Goal: Information Seeking & Learning: Learn about a topic

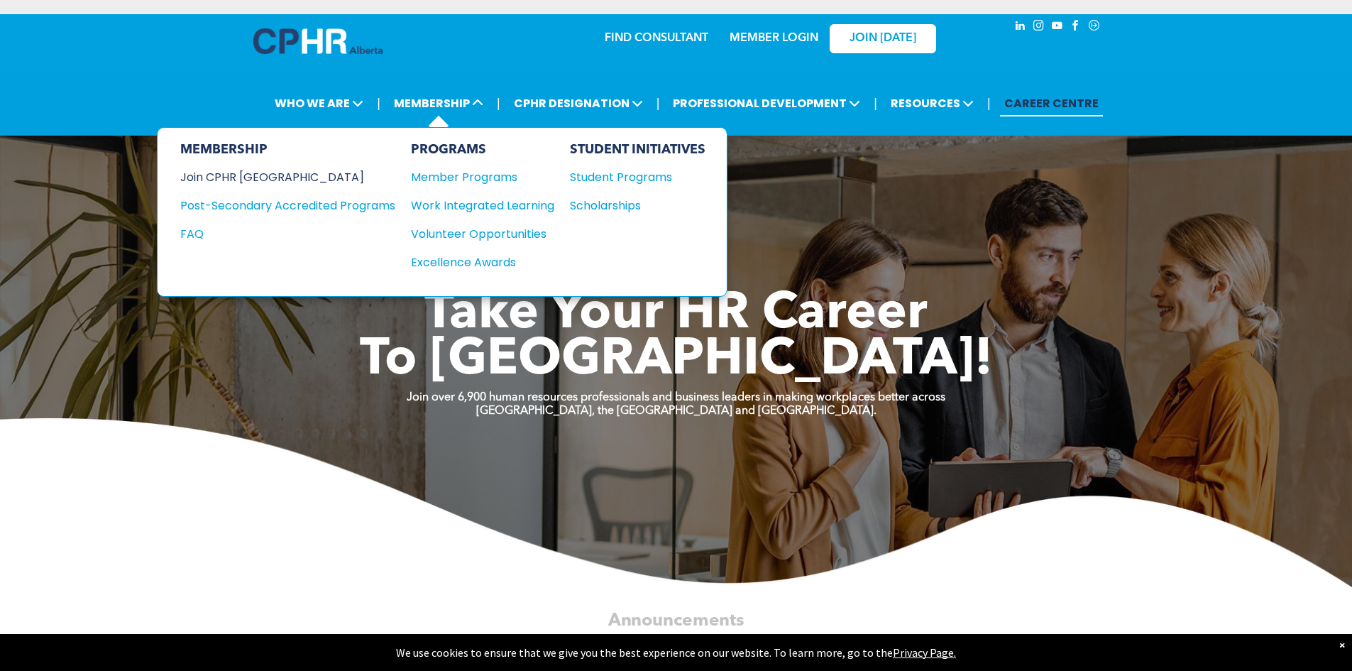
click at [220, 177] on div "Join CPHR [GEOGRAPHIC_DATA]" at bounding box center [277, 177] width 194 height 18
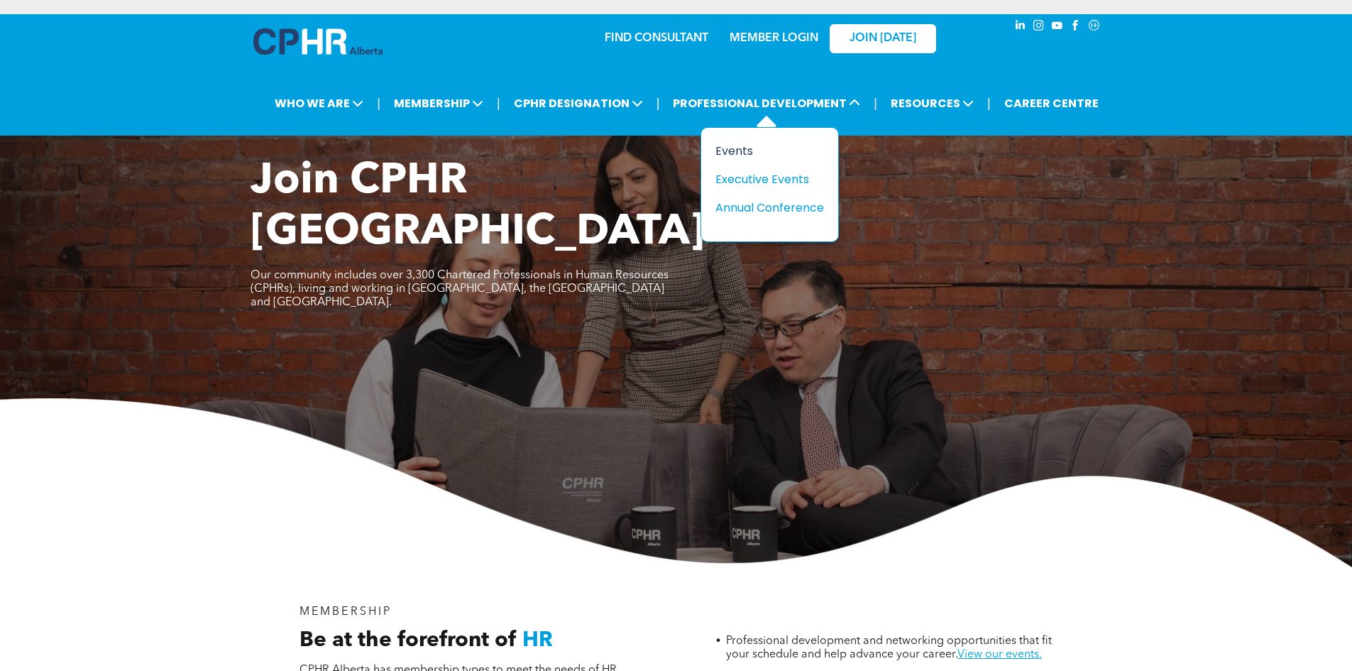
click at [720, 148] on div "Events" at bounding box center [765, 151] width 98 height 18
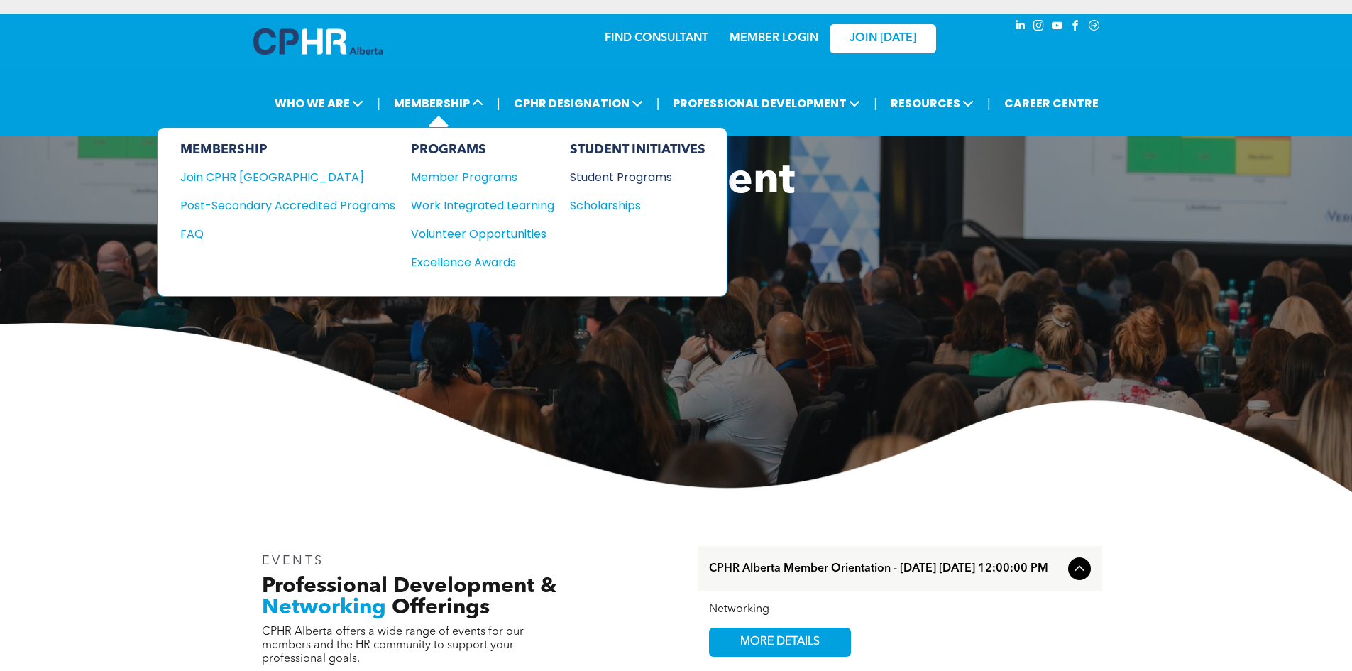
click at [625, 175] on div "Student Programs" at bounding box center [631, 177] width 122 height 18
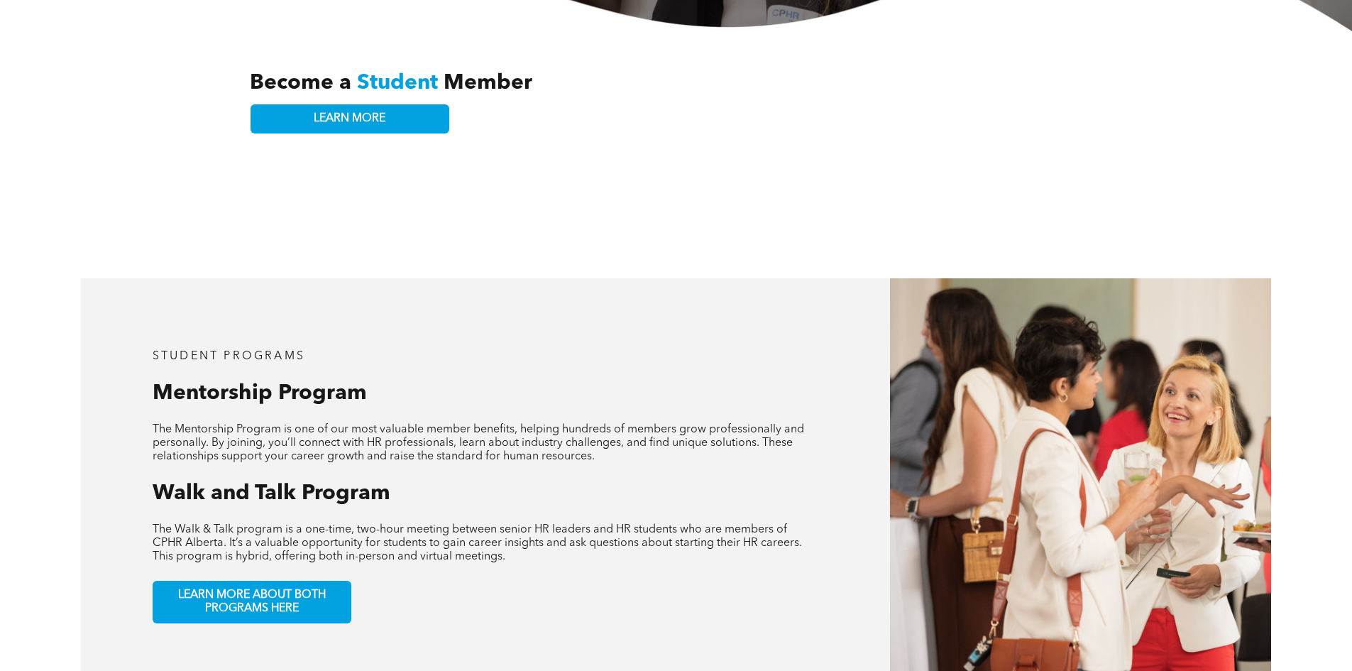
scroll to position [497, 0]
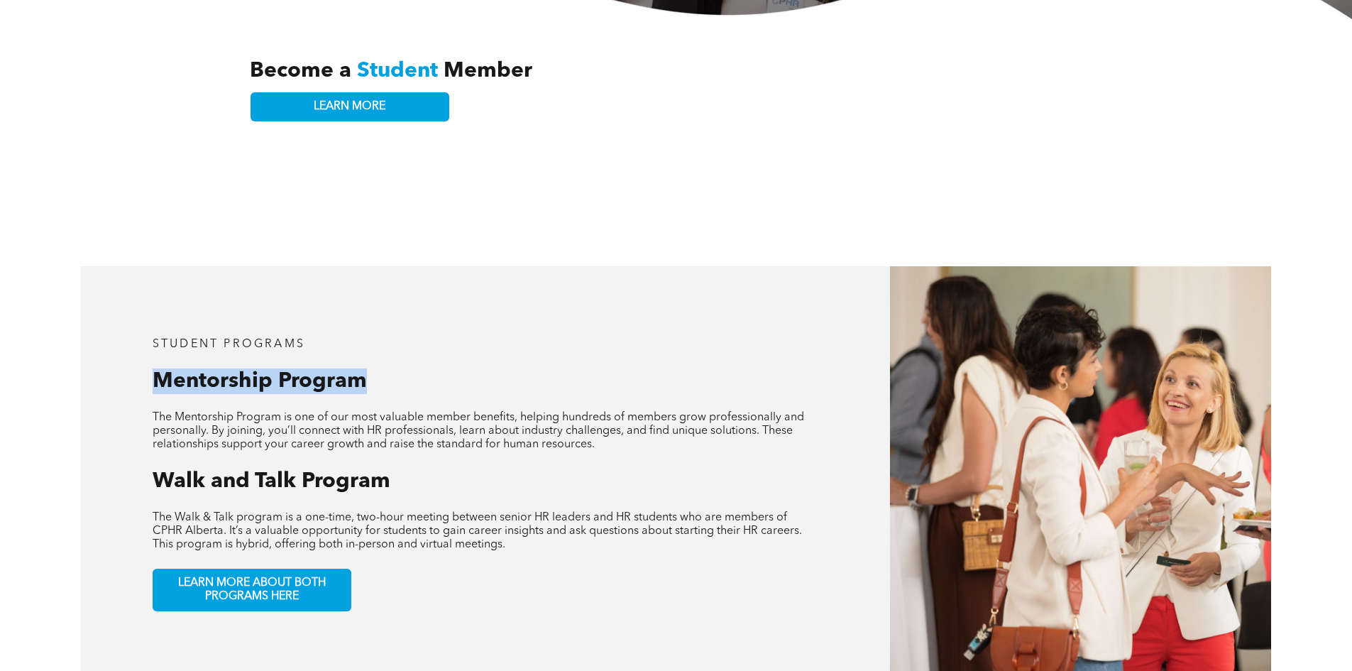
drag, startPoint x: 158, startPoint y: 374, endPoint x: 373, endPoint y: 382, distance: 215.9
click at [373, 382] on div "student programs Mentorship Program The Mentorship Program is one of our most v…" at bounding box center [485, 474] width 809 height 416
click at [379, 441] on div "student programs Mentorship Program The Mentorship Program is one of our most v…" at bounding box center [485, 474] width 809 height 416
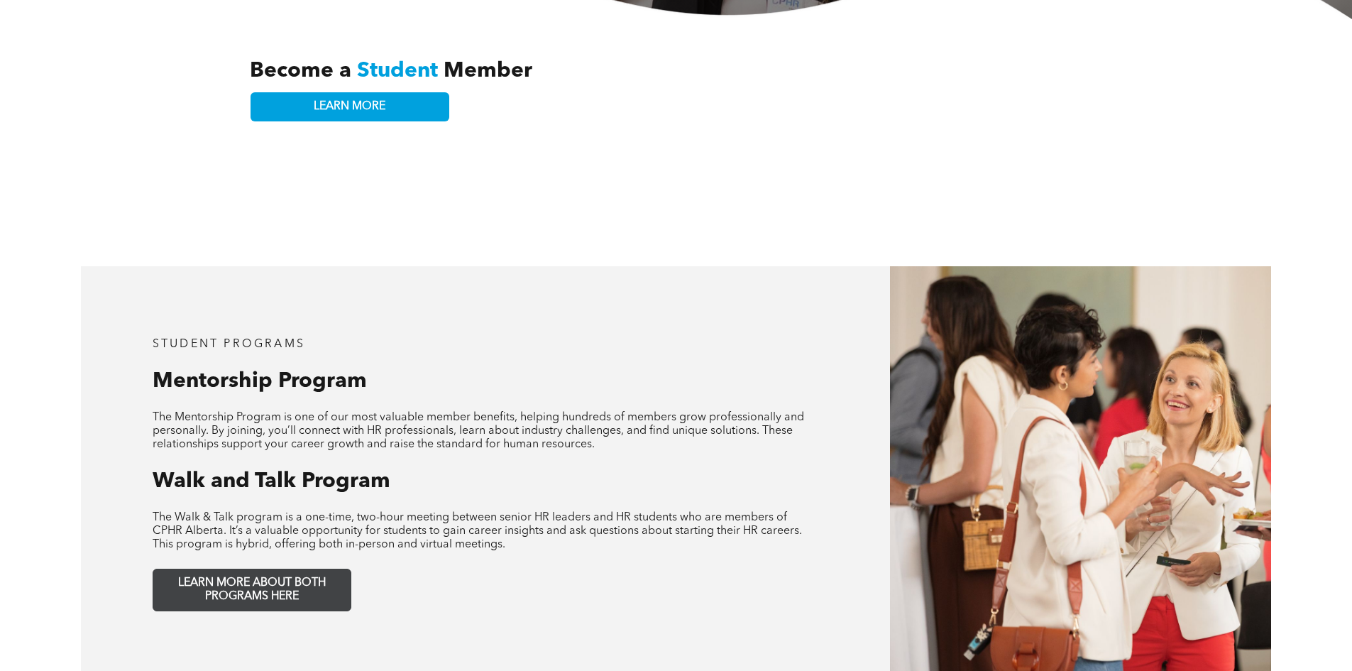
click at [286, 579] on span "LEARN MORE ABOUT BOTH PROGRAMS HERE" at bounding box center [251, 589] width 187 height 27
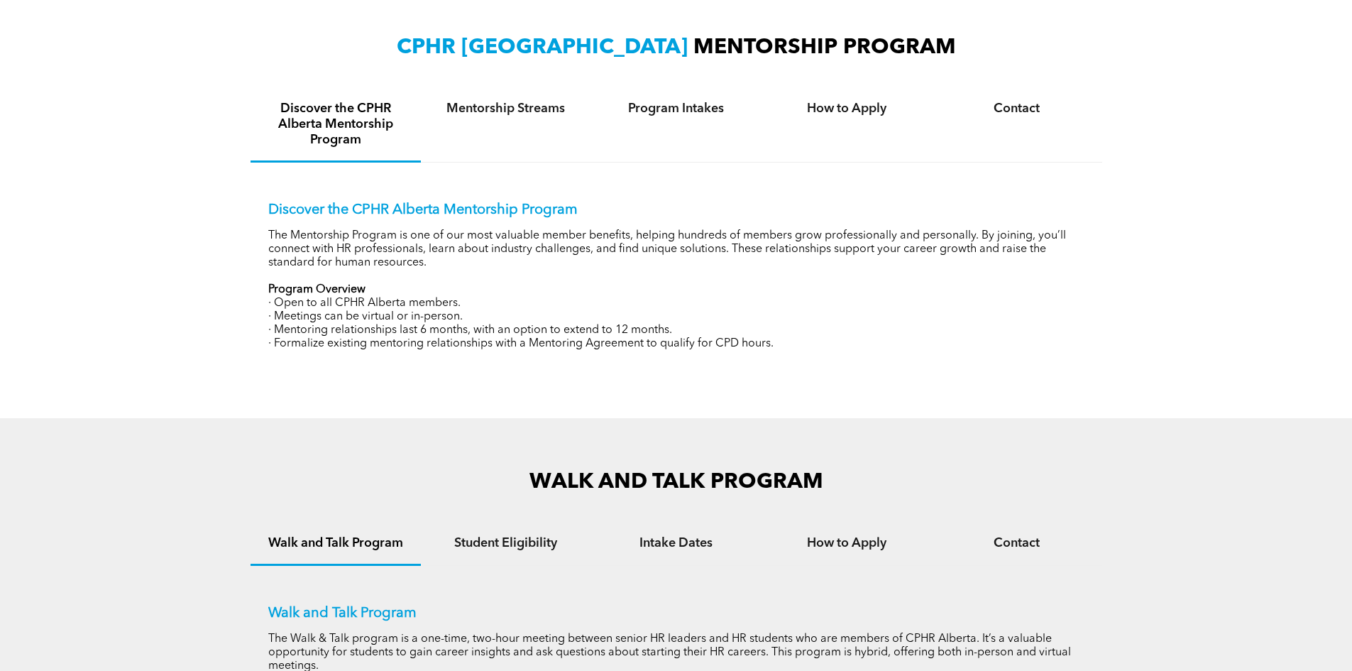
scroll to position [497, 0]
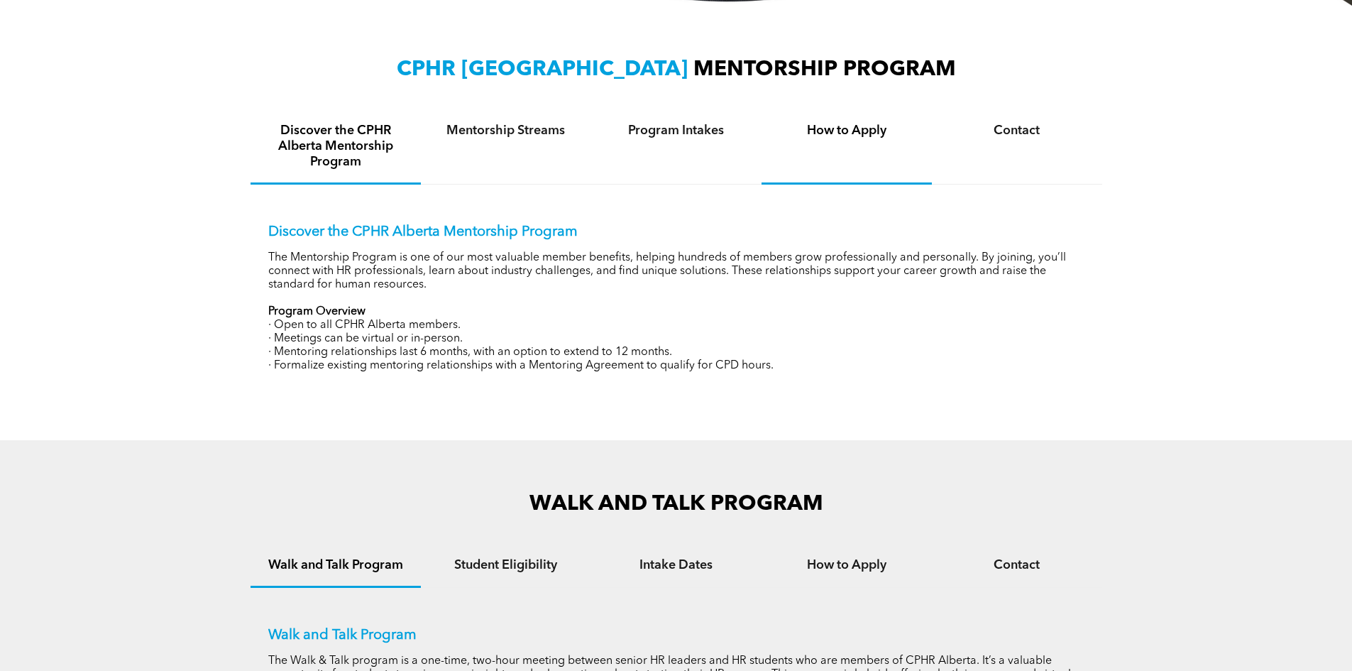
click at [832, 130] on h4 "How to Apply" at bounding box center [846, 131] width 145 height 16
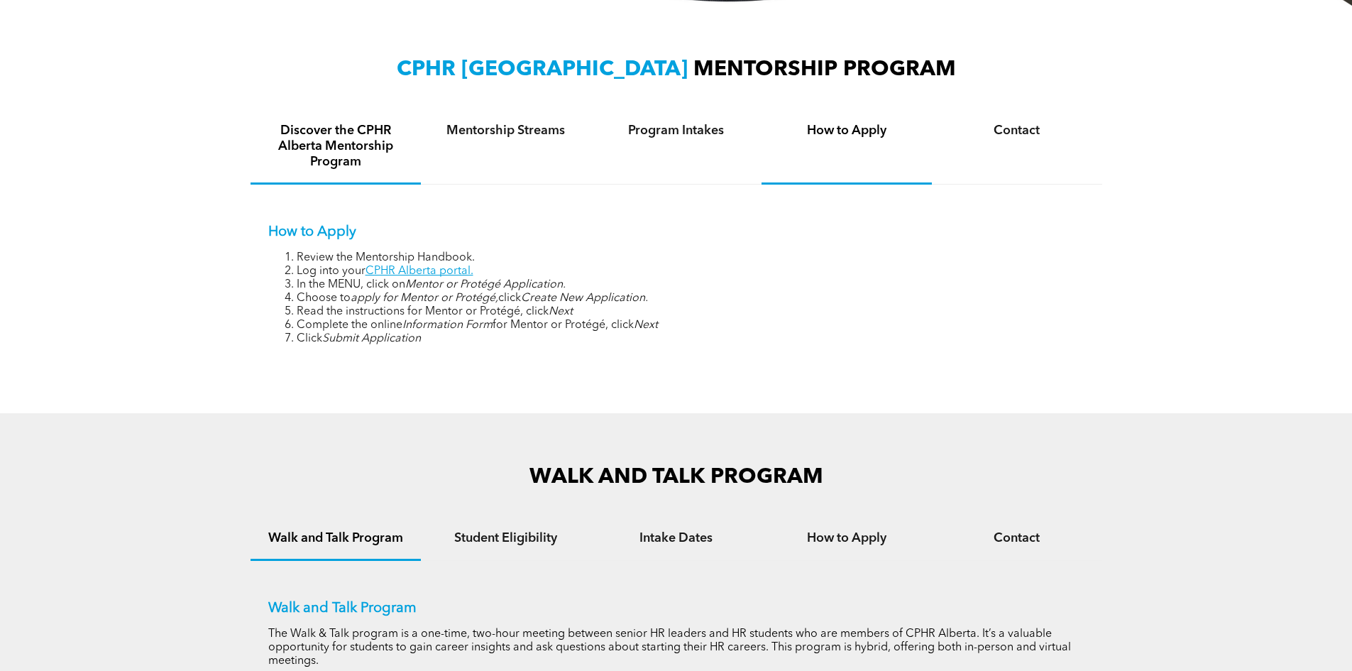
click at [337, 126] on h4 "Discover the CPHR Alberta Mentorship Program" at bounding box center [335, 146] width 145 height 47
